Goal: Answer question/provide support

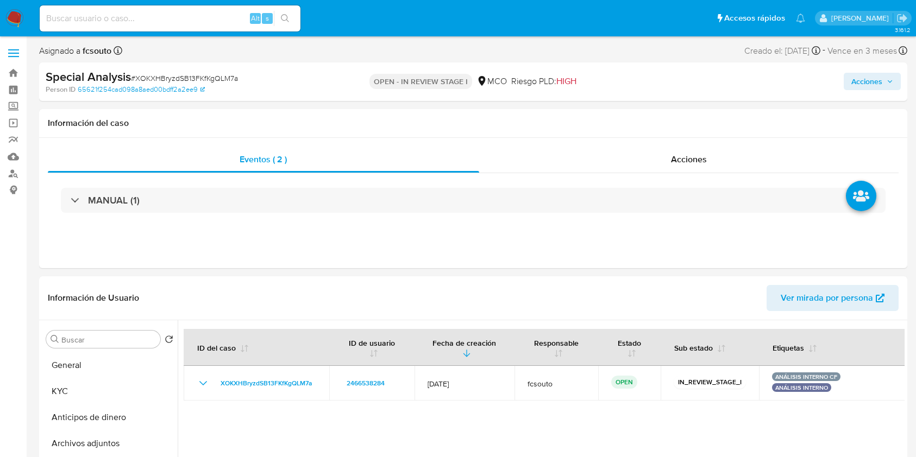
select select "10"
click at [338, 237] on div "Eventos ( 2 ) Acciones MANUAL (1)" at bounding box center [473, 203] width 868 height 130
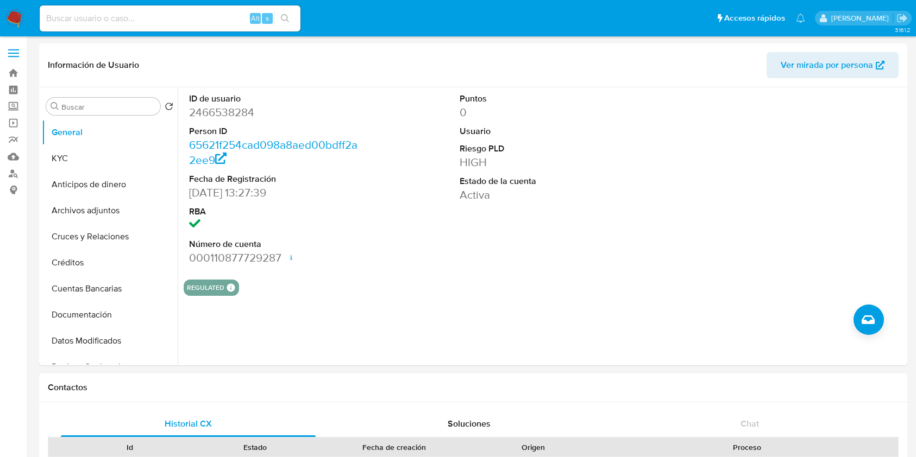
select select "10"
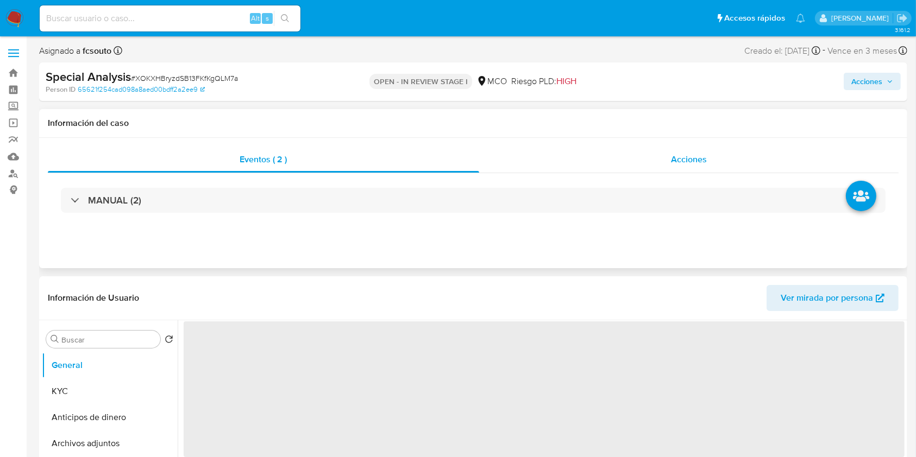
select select "10"
click at [705, 148] on div "Acciones" at bounding box center [689, 160] width 420 height 26
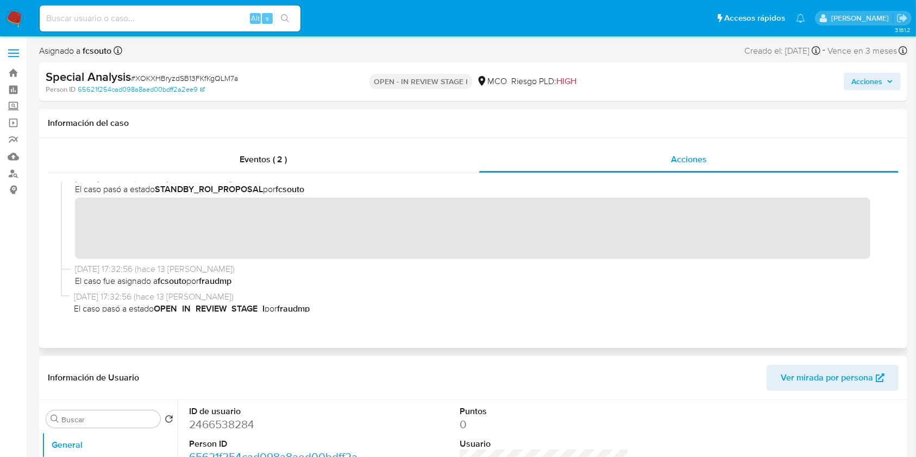
scroll to position [121, 0]
click at [867, 85] on span "Acciones" at bounding box center [866, 81] width 31 height 17
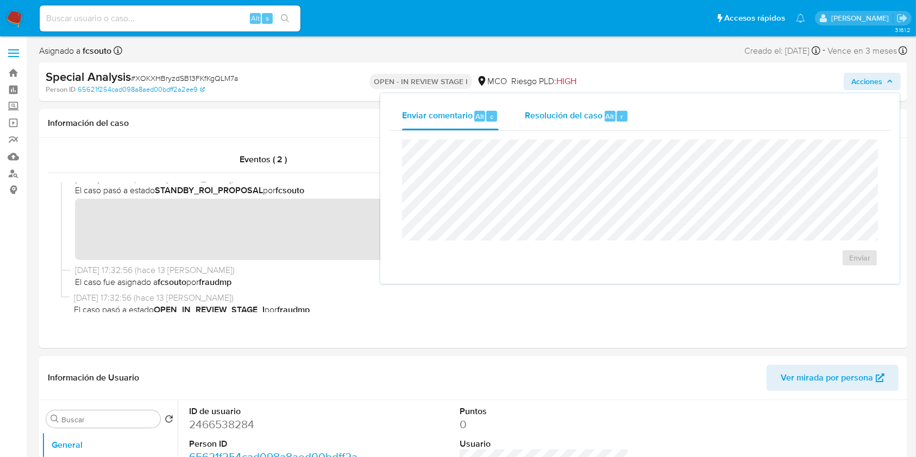
click at [570, 120] on span "Resolución del caso" at bounding box center [564, 116] width 78 height 12
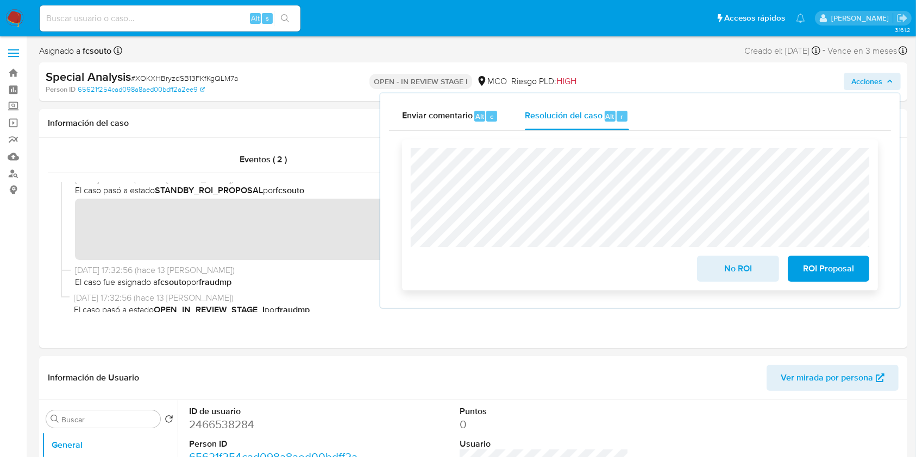
click at [839, 278] on span "ROI Proposal" at bounding box center [828, 269] width 53 height 24
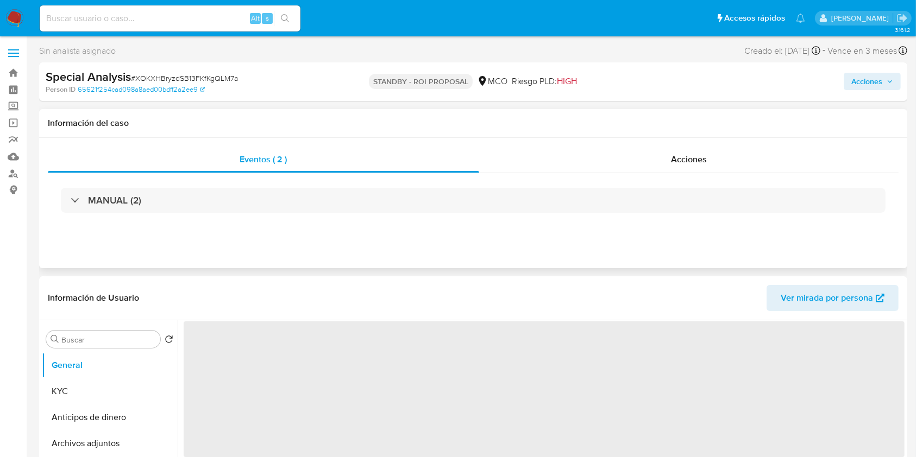
select select "10"
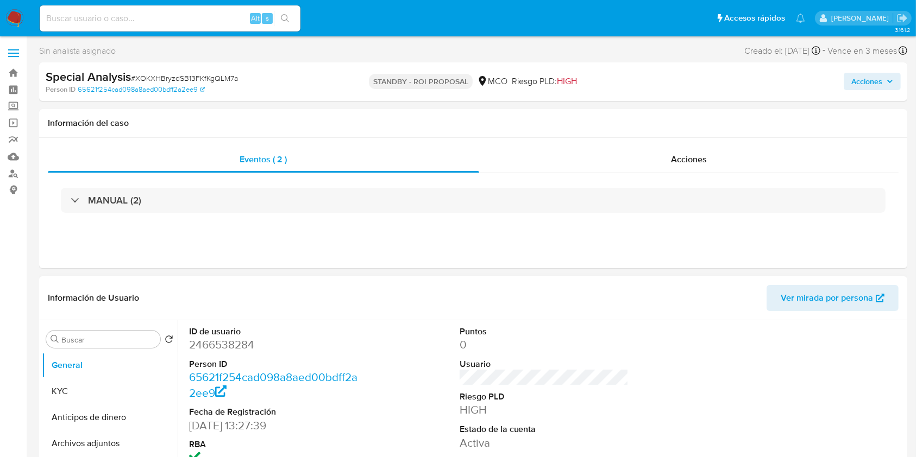
click at [235, 342] on dd "2466538284" at bounding box center [273, 344] width 169 height 15
copy dd "2466538284"
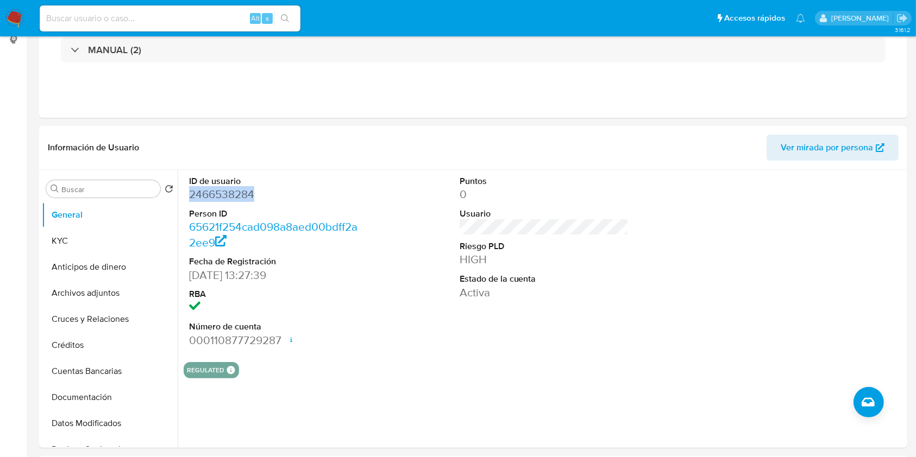
scroll to position [152, 0]
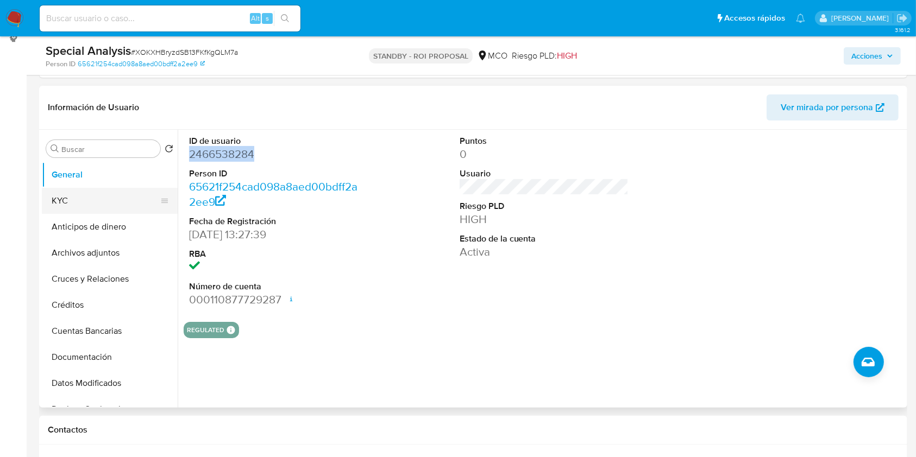
click at [70, 193] on button "KYC" at bounding box center [105, 201] width 127 height 26
